Goal: Information Seeking & Learning: Learn about a topic

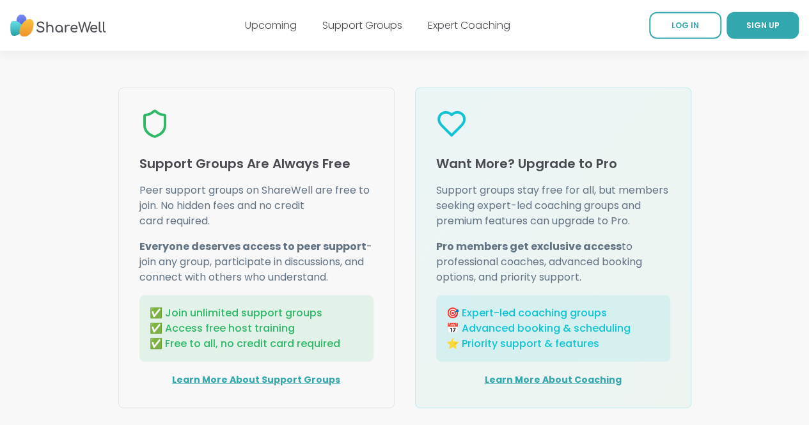
scroll to position [1632, 0]
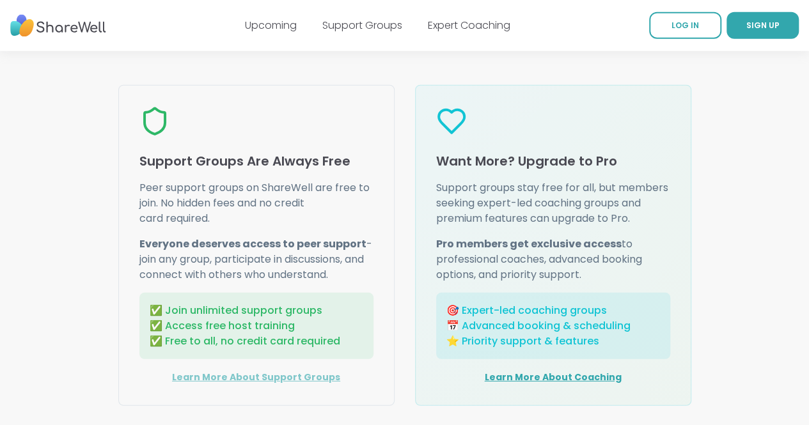
click at [259, 371] on link "Learn More About Support Groups" at bounding box center [256, 377] width 168 height 13
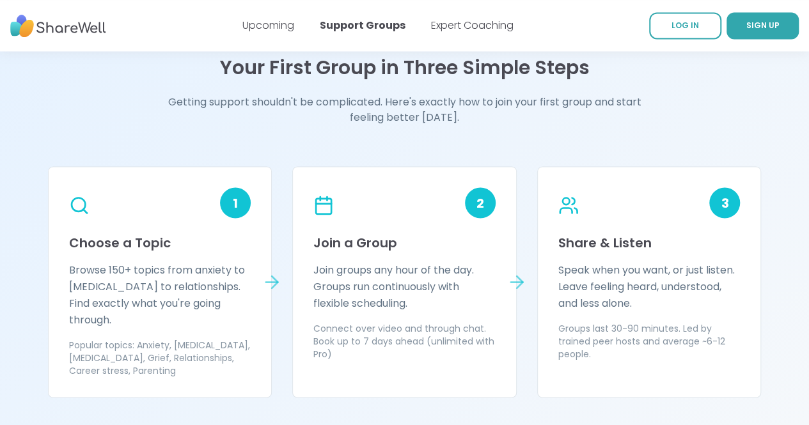
scroll to position [1045, 0]
click at [267, 281] on icon at bounding box center [272, 281] width 12 height 0
click at [182, 292] on p "Browse 150+ topics from anxiety to ADHD to relationships. Find exactly what you…" at bounding box center [160, 294] width 182 height 66
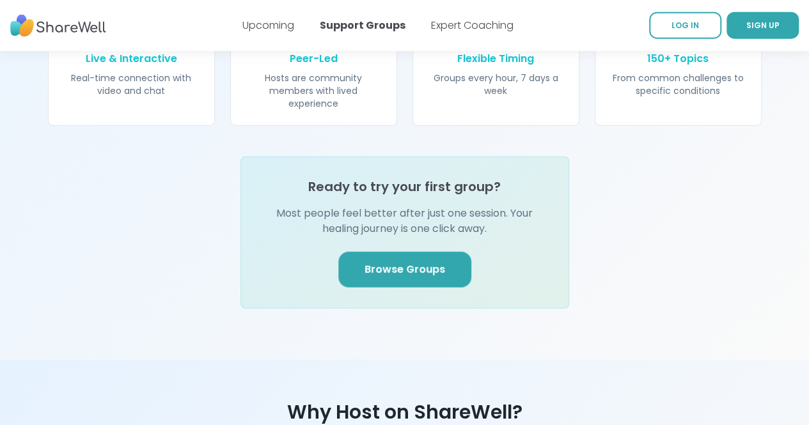
scroll to position [1516, 0]
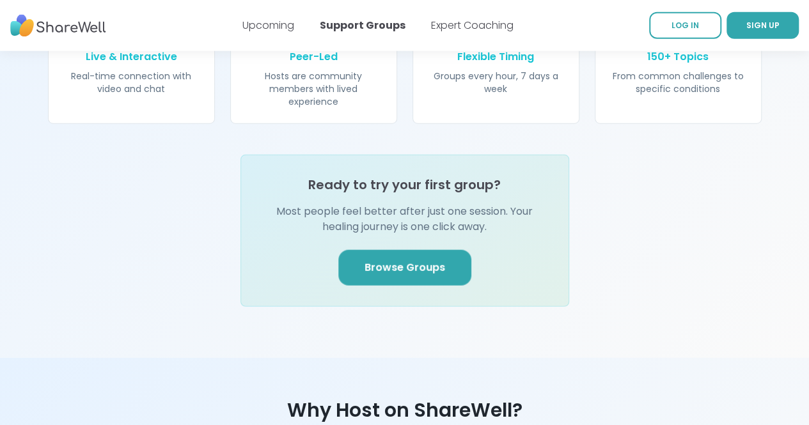
click at [396, 260] on span "Browse Groups" at bounding box center [404, 267] width 81 height 15
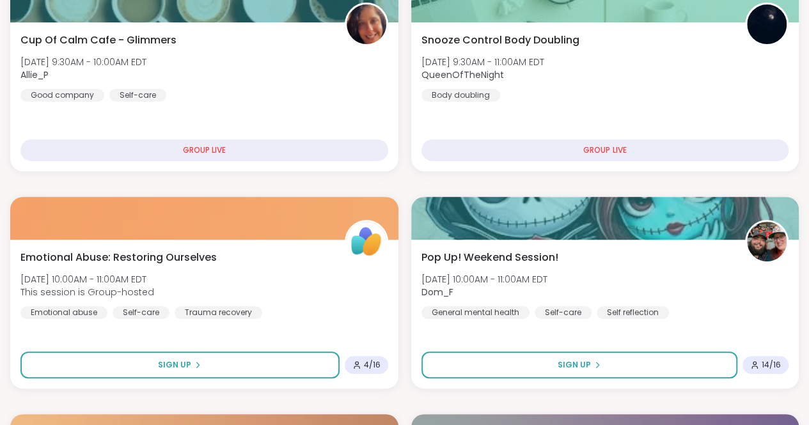
scroll to position [192, 0]
